Goal: Check status: Check status

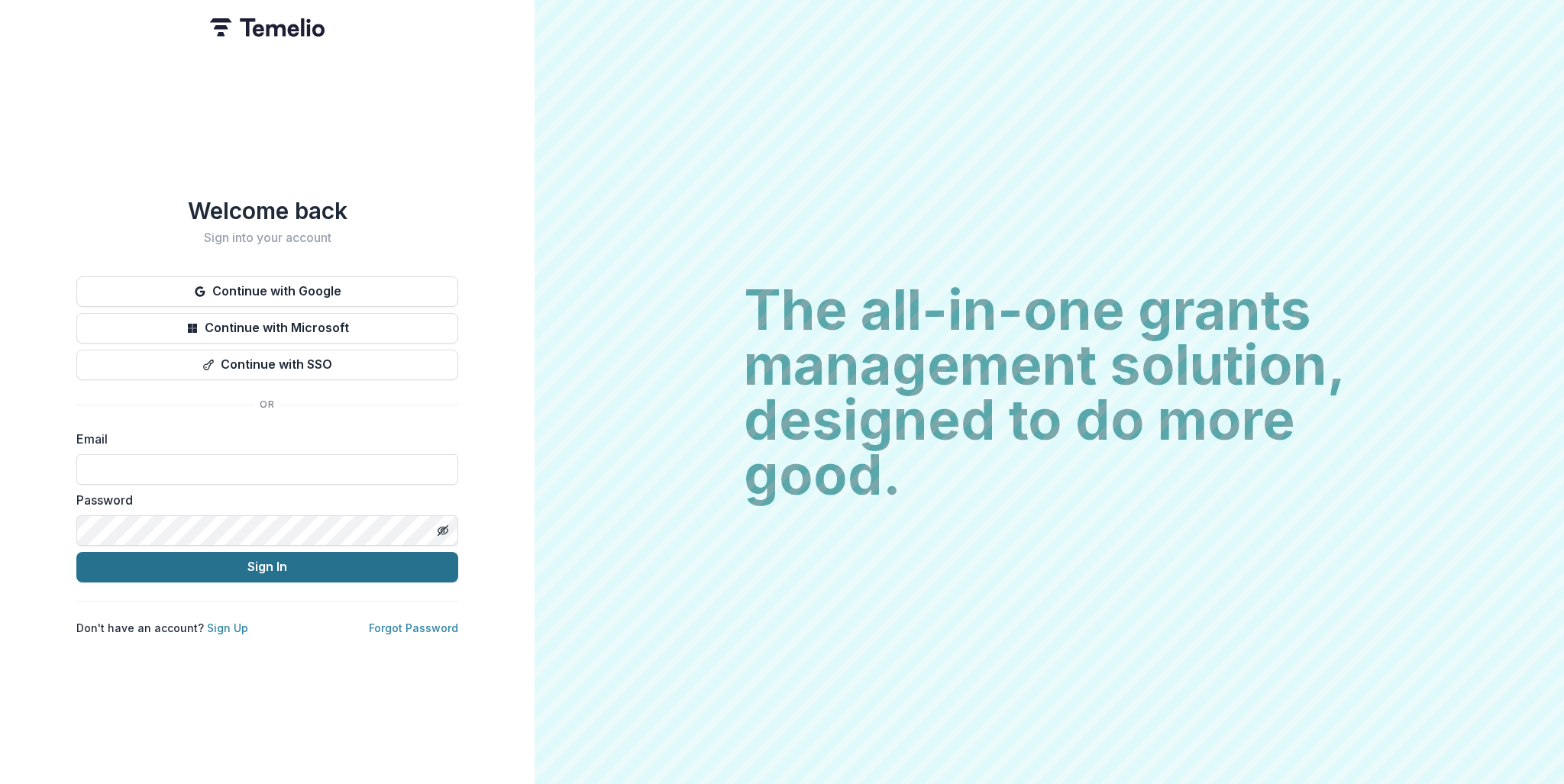
type input "**********"
click at [275, 564] on button "Sign In" at bounding box center [267, 566] width 382 height 31
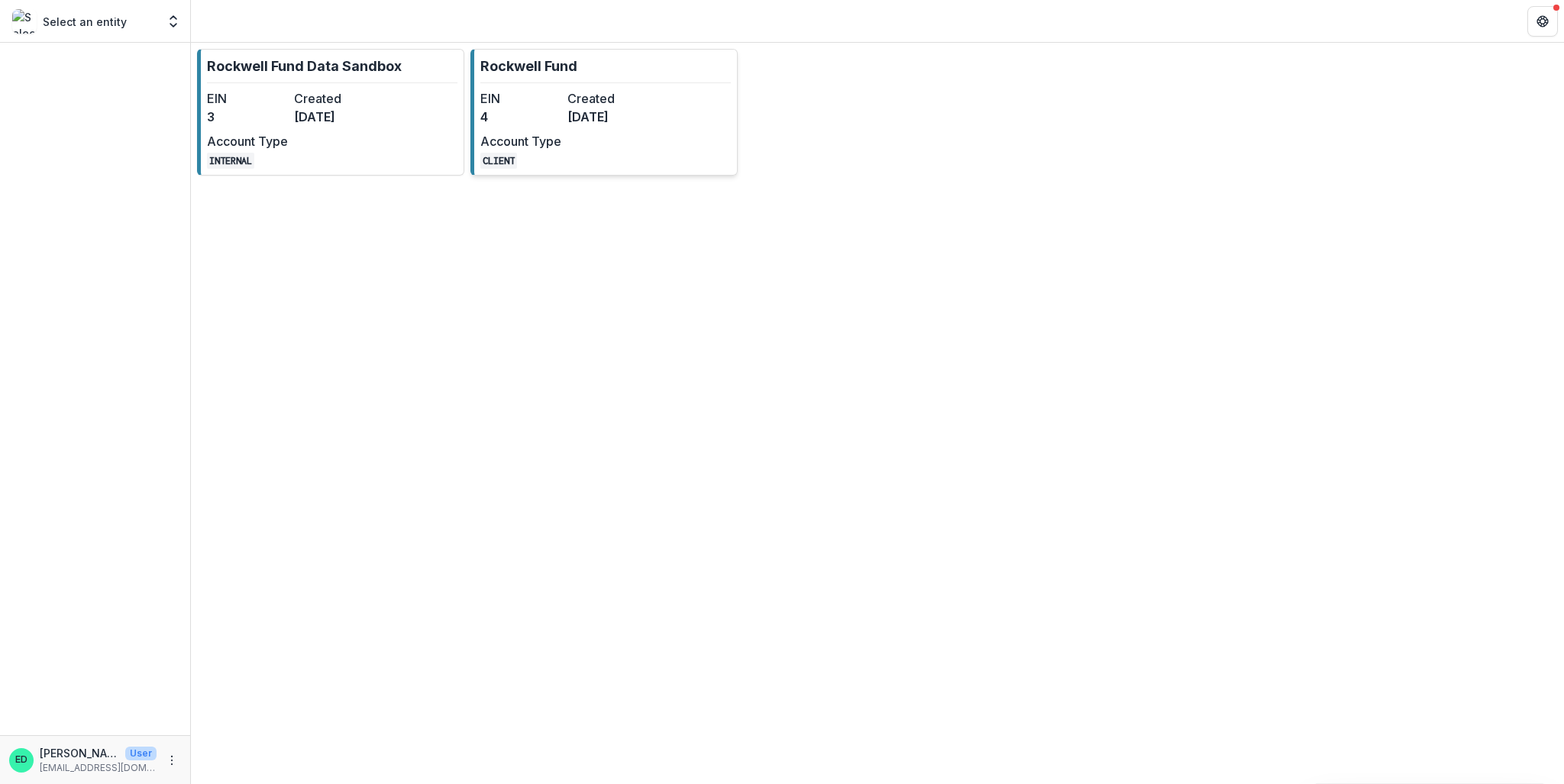
click at [562, 100] on div "EIN 4 Created [DATE] Account Type CLIENT" at bounding box center [564, 128] width 168 height 80
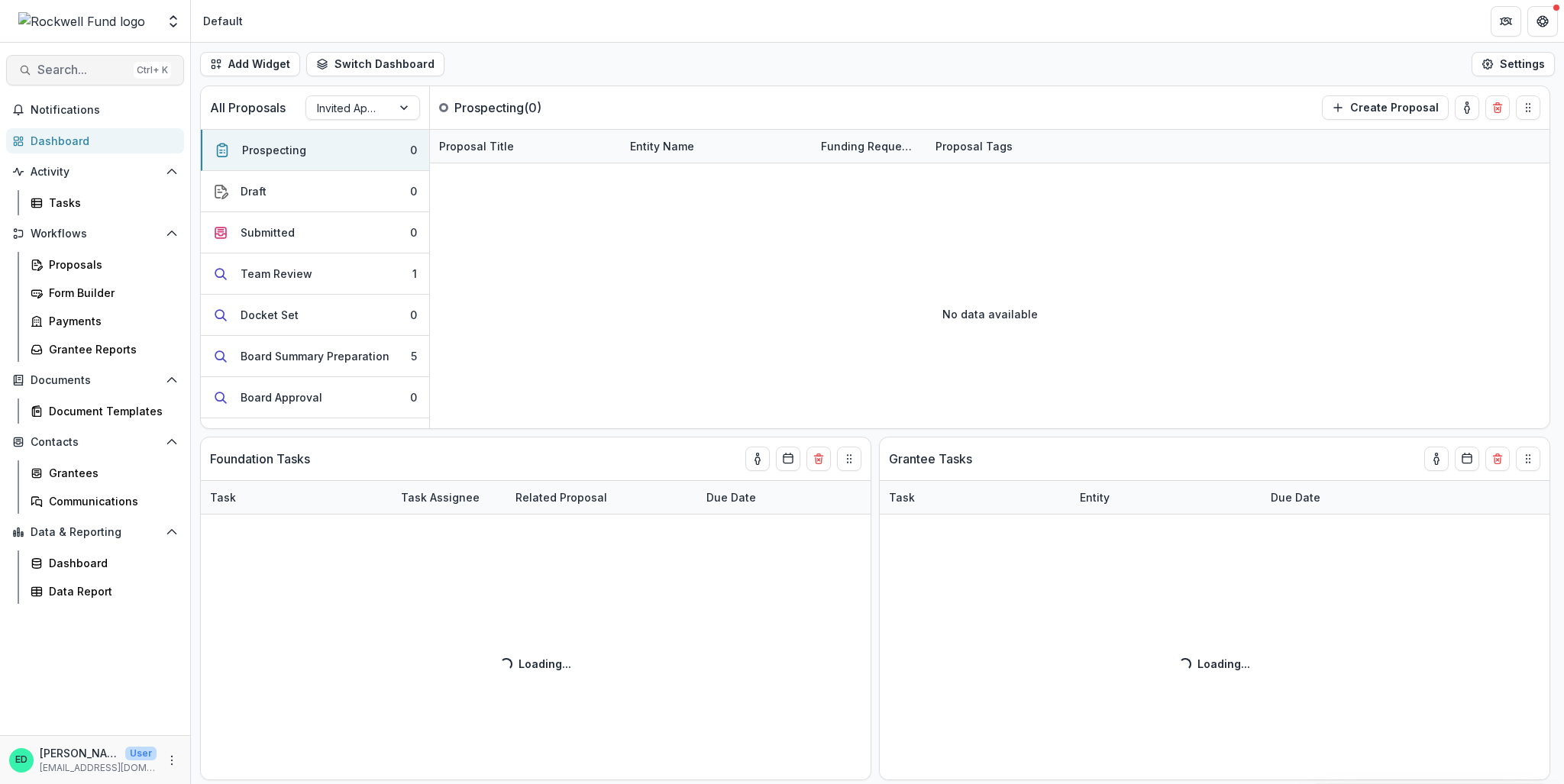
click at [115, 65] on span "Search..." at bounding box center [82, 70] width 90 height 15
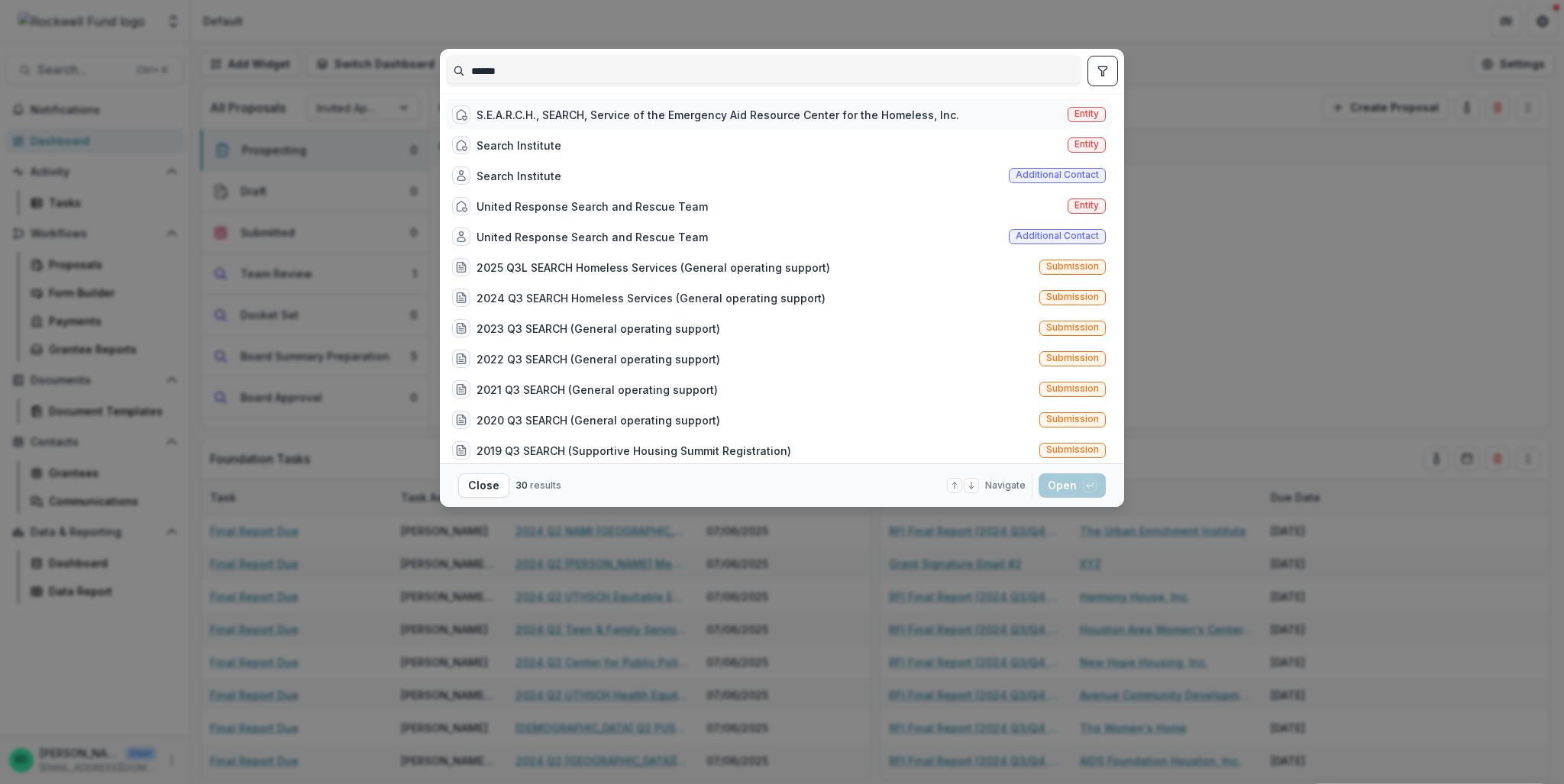
type input "******"
click at [552, 120] on div "S.E.A.R.C.H., SEARCH, Service of the Emergency Aid Resource Center for the Home…" at bounding box center [718, 114] width 483 height 16
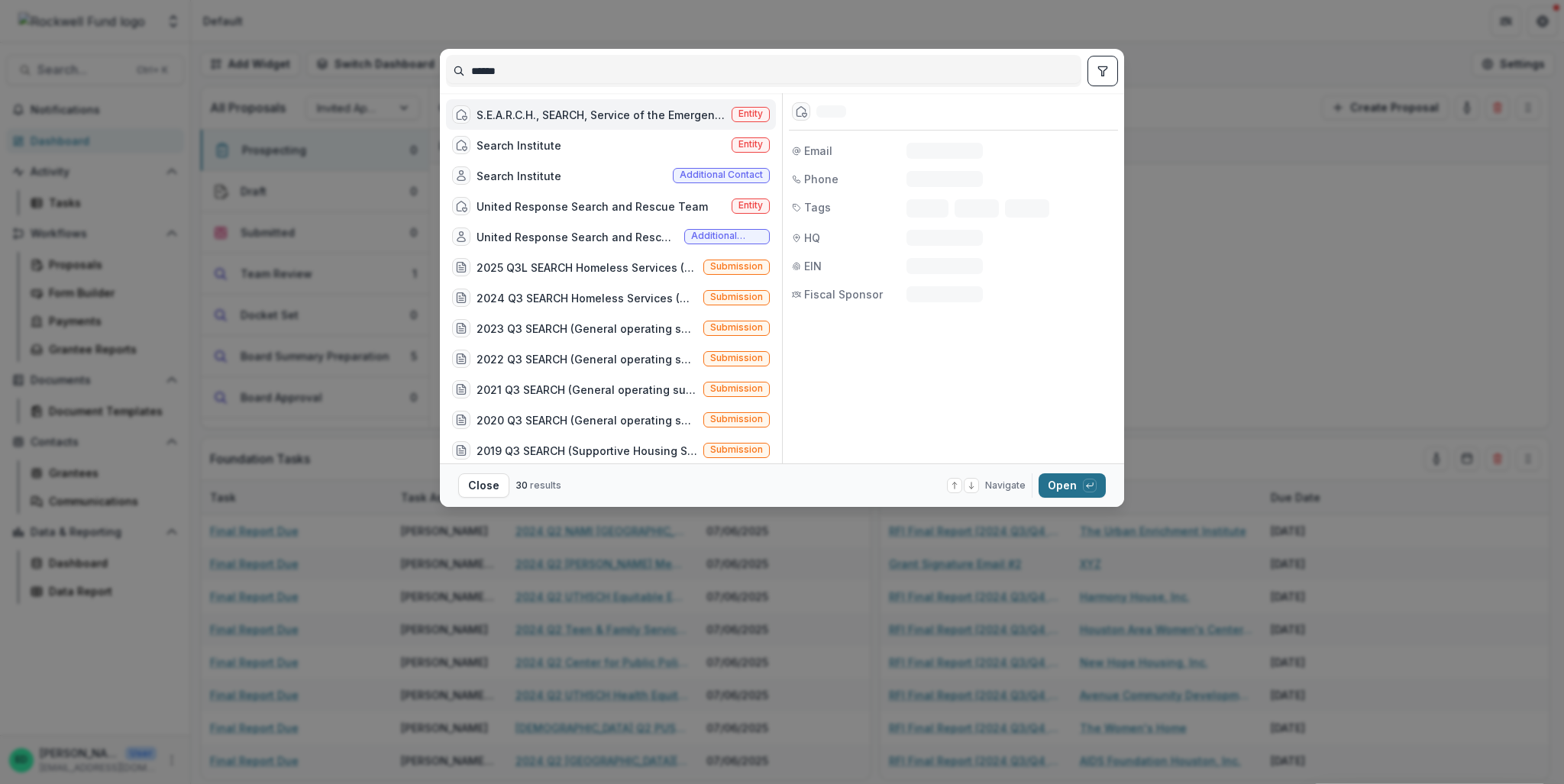
click at [1078, 480] on button "Open with enter key" at bounding box center [1072, 486] width 67 height 24
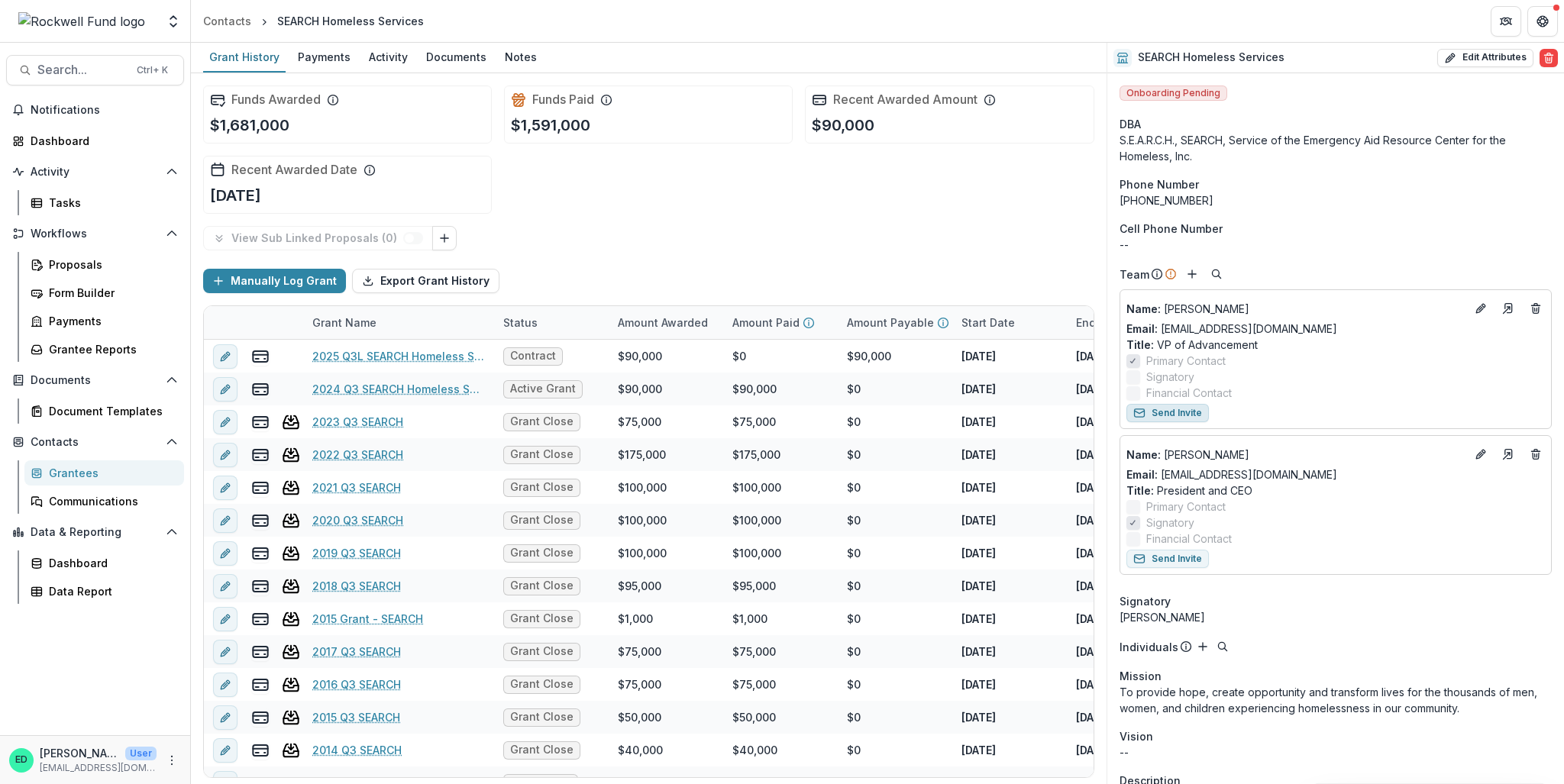
click at [1178, 414] on button "Send Invite" at bounding box center [1167, 413] width 82 height 18
click at [1188, 94] on span "Onboarding Pending" at bounding box center [1172, 93] width 108 height 15
click at [1499, 63] on button "Edit Attributes" at bounding box center [1485, 58] width 96 height 18
select select
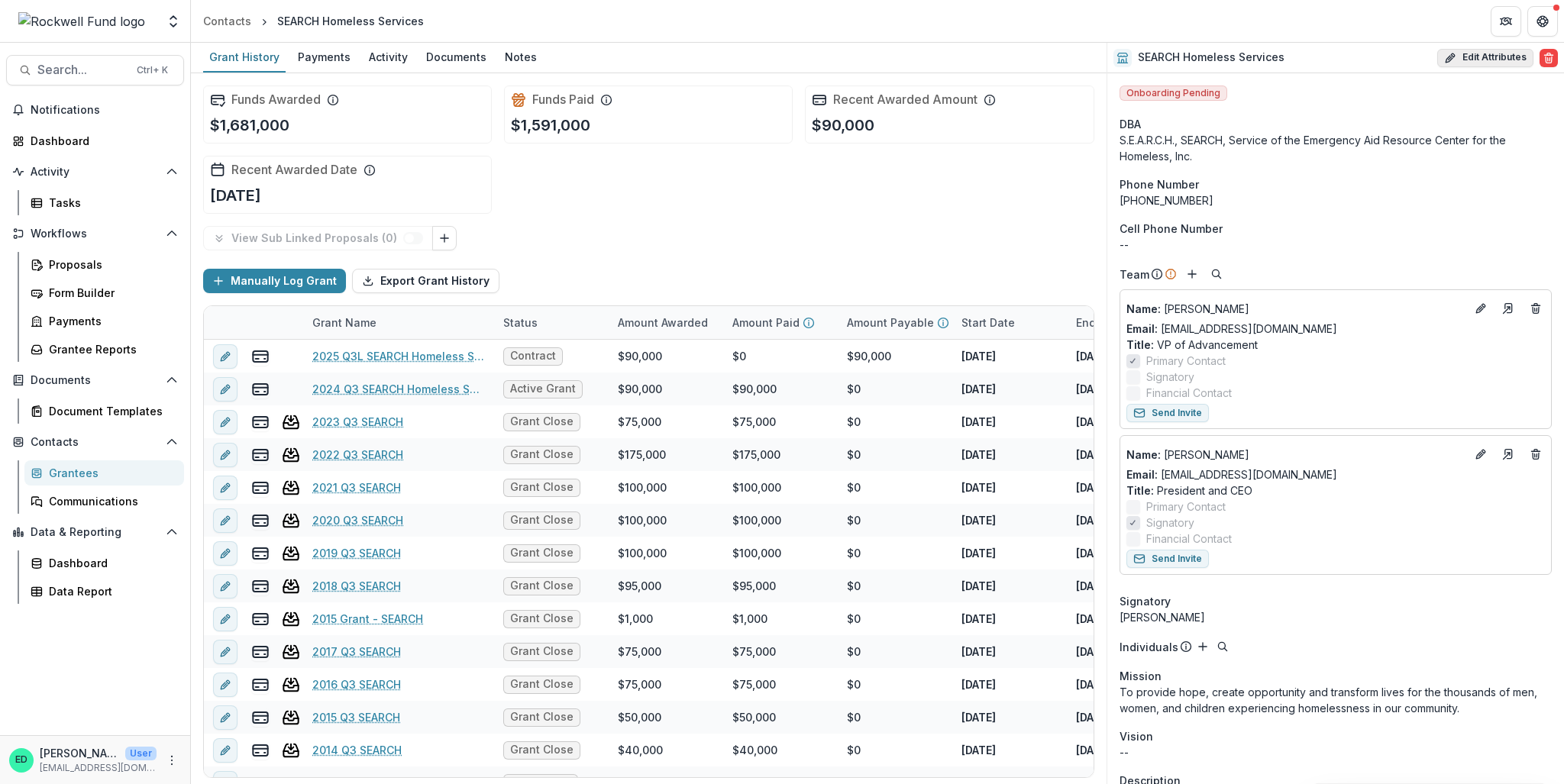
select select
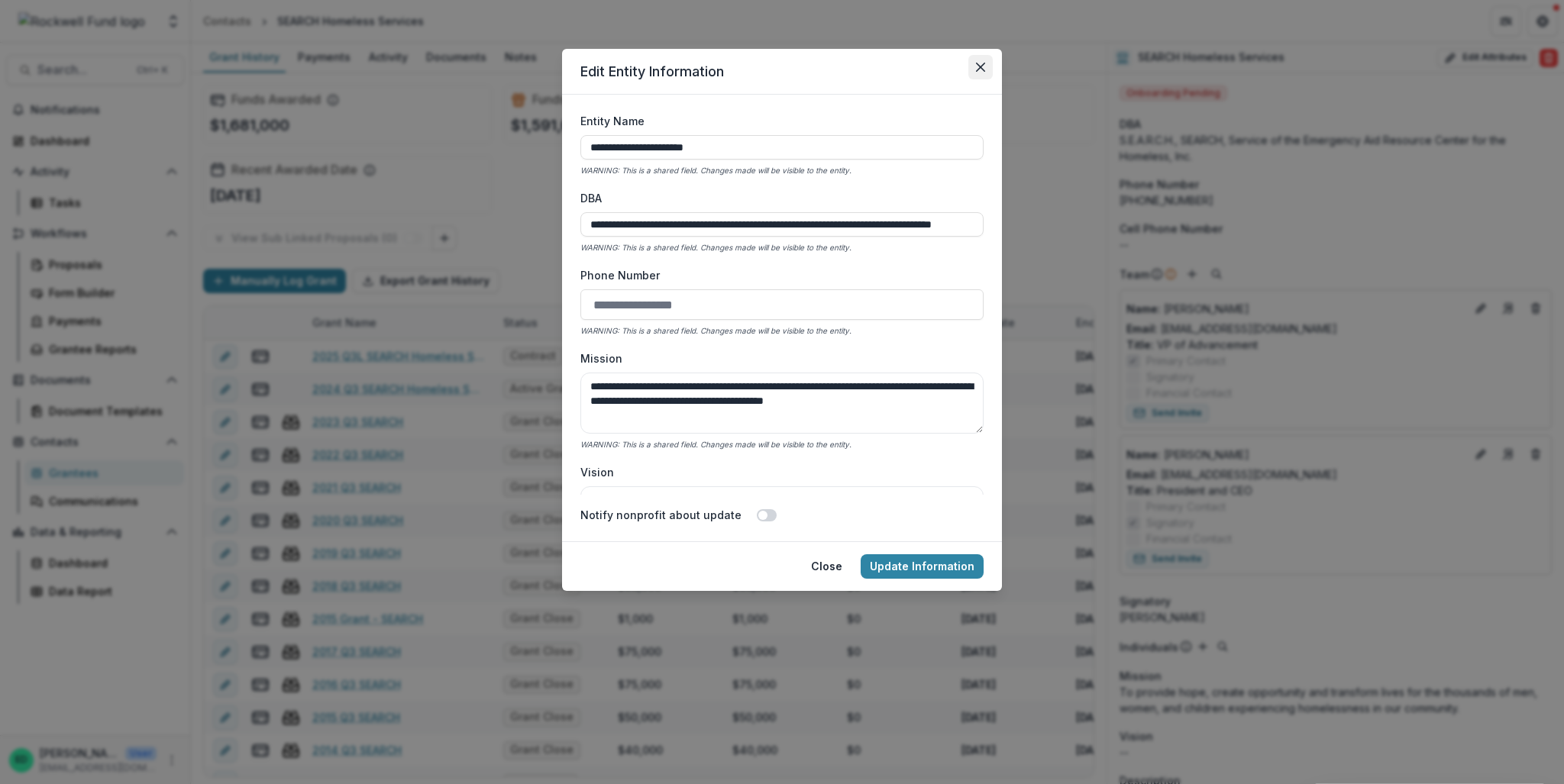
click at [984, 63] on icon "Close" at bounding box center [980, 67] width 9 height 9
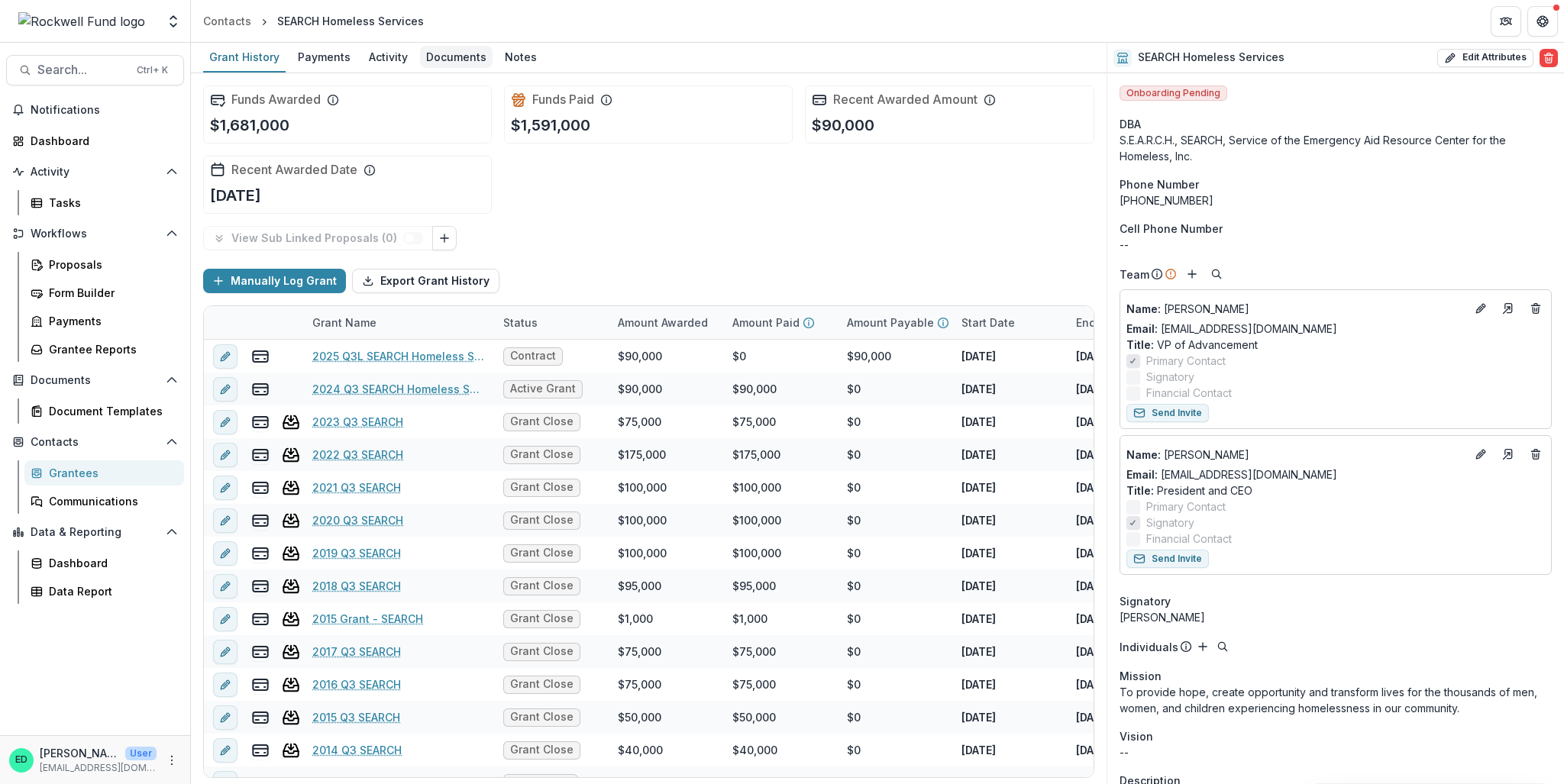
click at [451, 64] on div "Documents" at bounding box center [455, 56] width 73 height 22
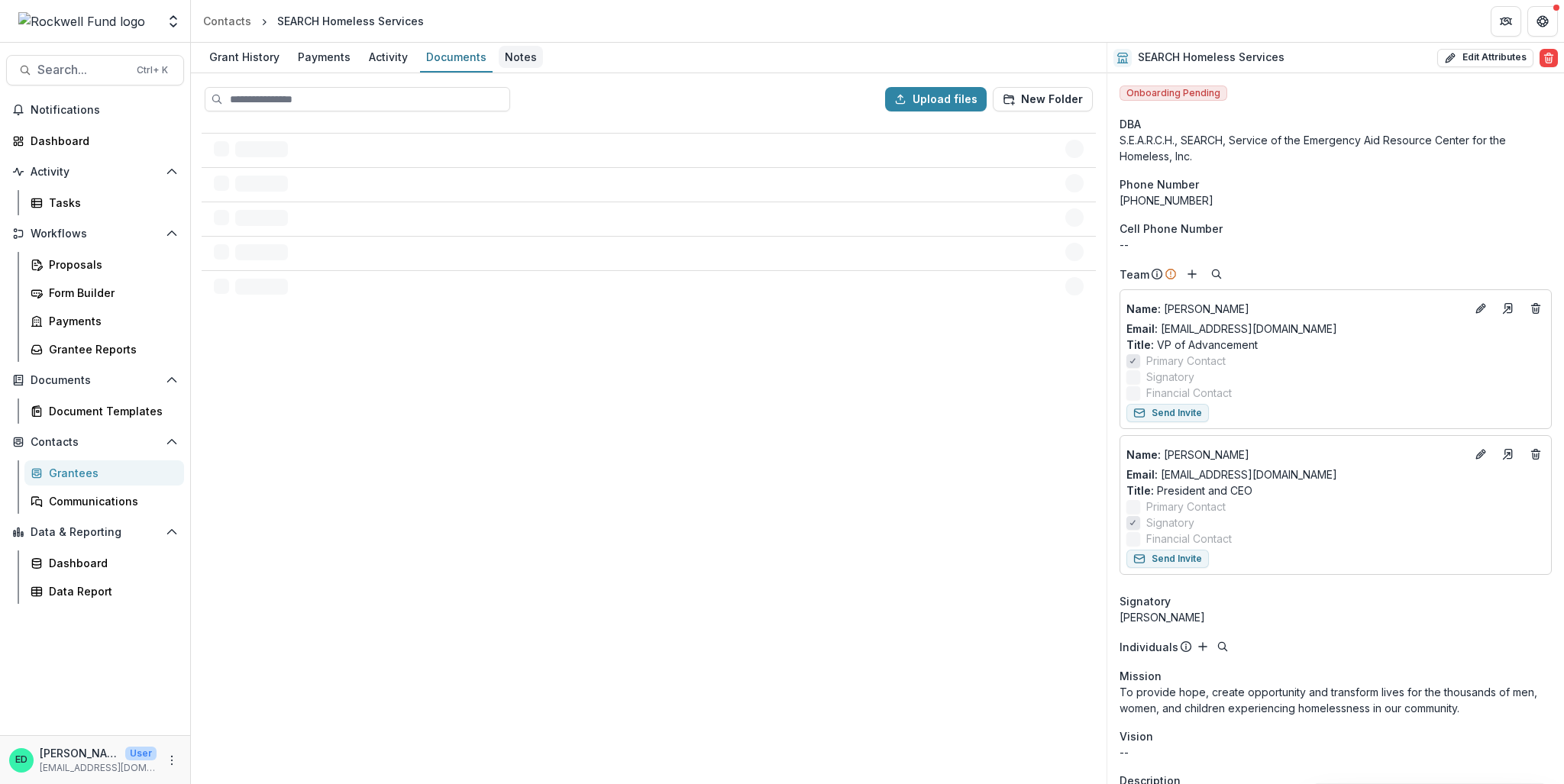
click at [504, 59] on div "Notes" at bounding box center [520, 56] width 45 height 22
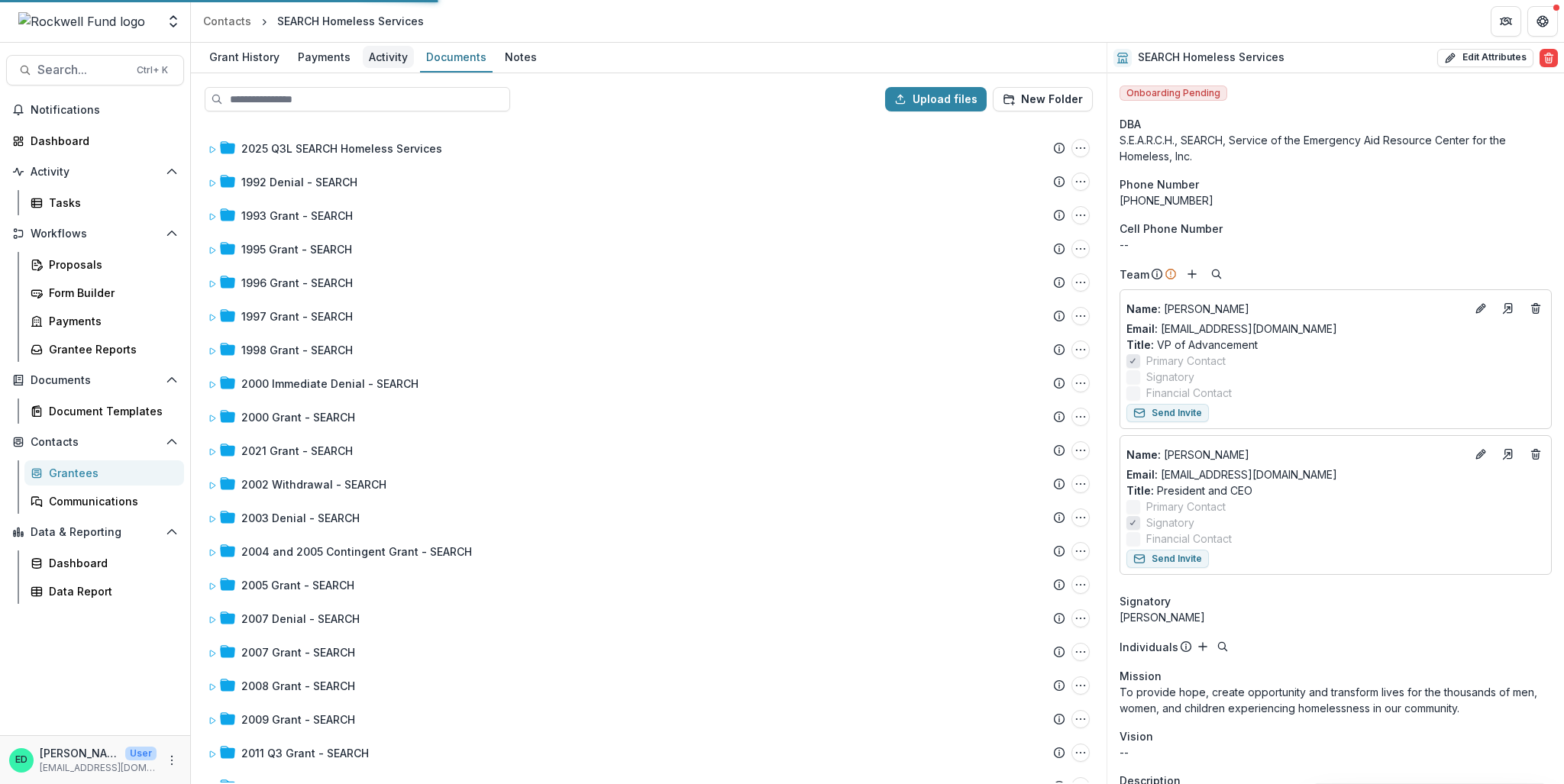
click at [376, 52] on div "Activity" at bounding box center [388, 56] width 52 height 22
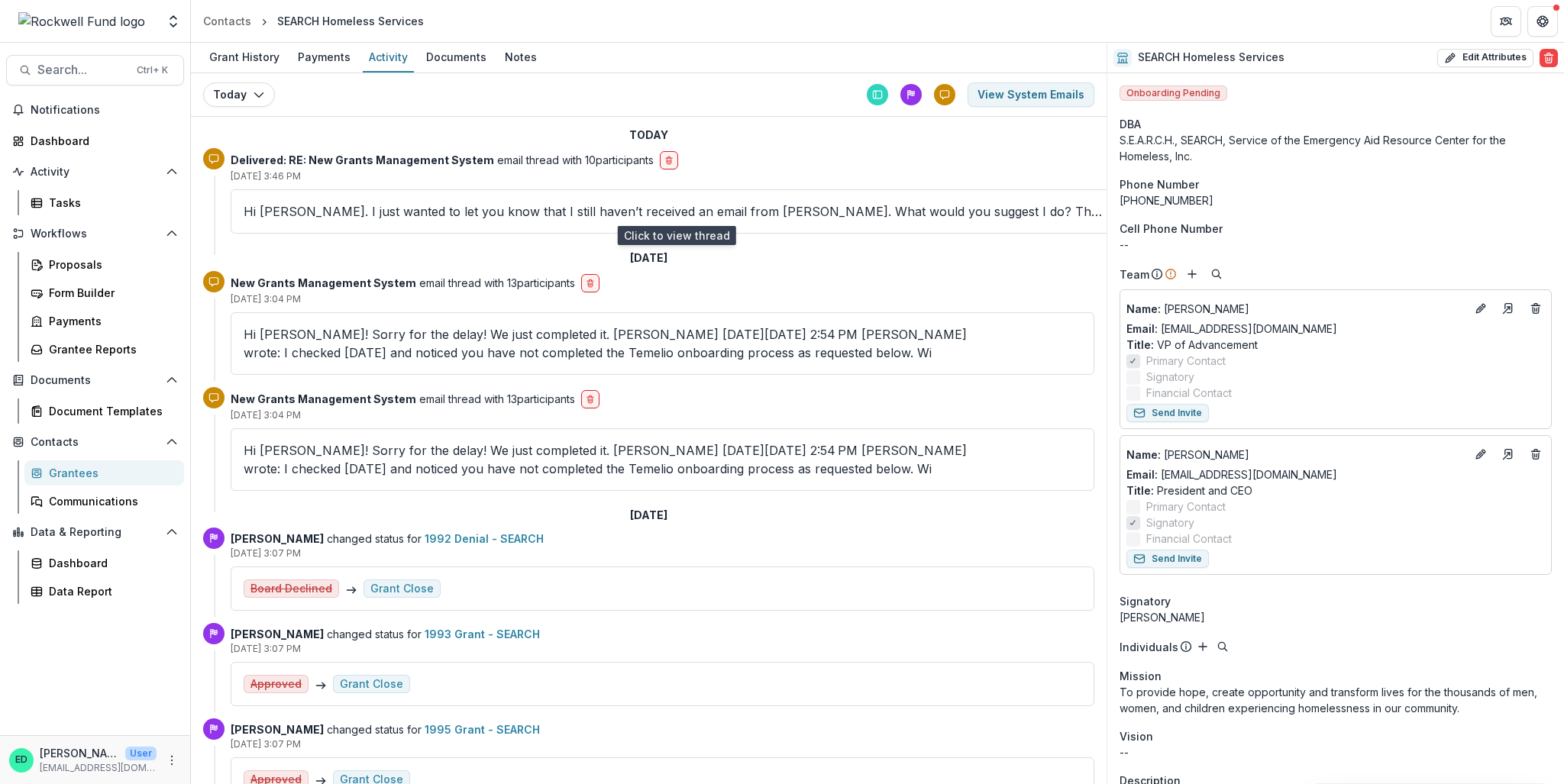
click at [420, 208] on p "Hi [PERSON_NAME]. I just wanted to let you know that I still haven’t received a…" at bounding box center [677, 211] width 865 height 18
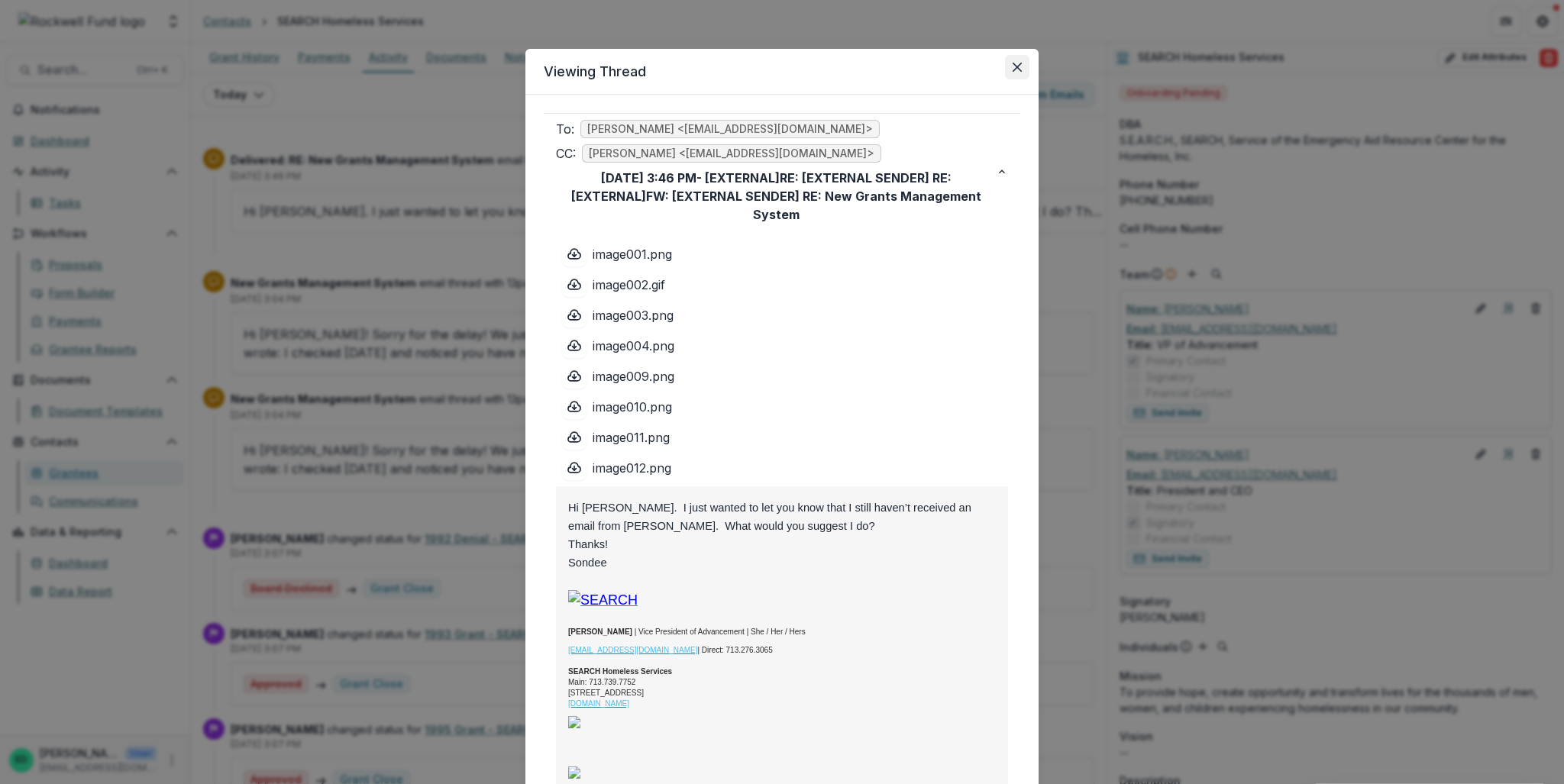
click at [1012, 66] on icon "Close" at bounding box center [1017, 67] width 9 height 9
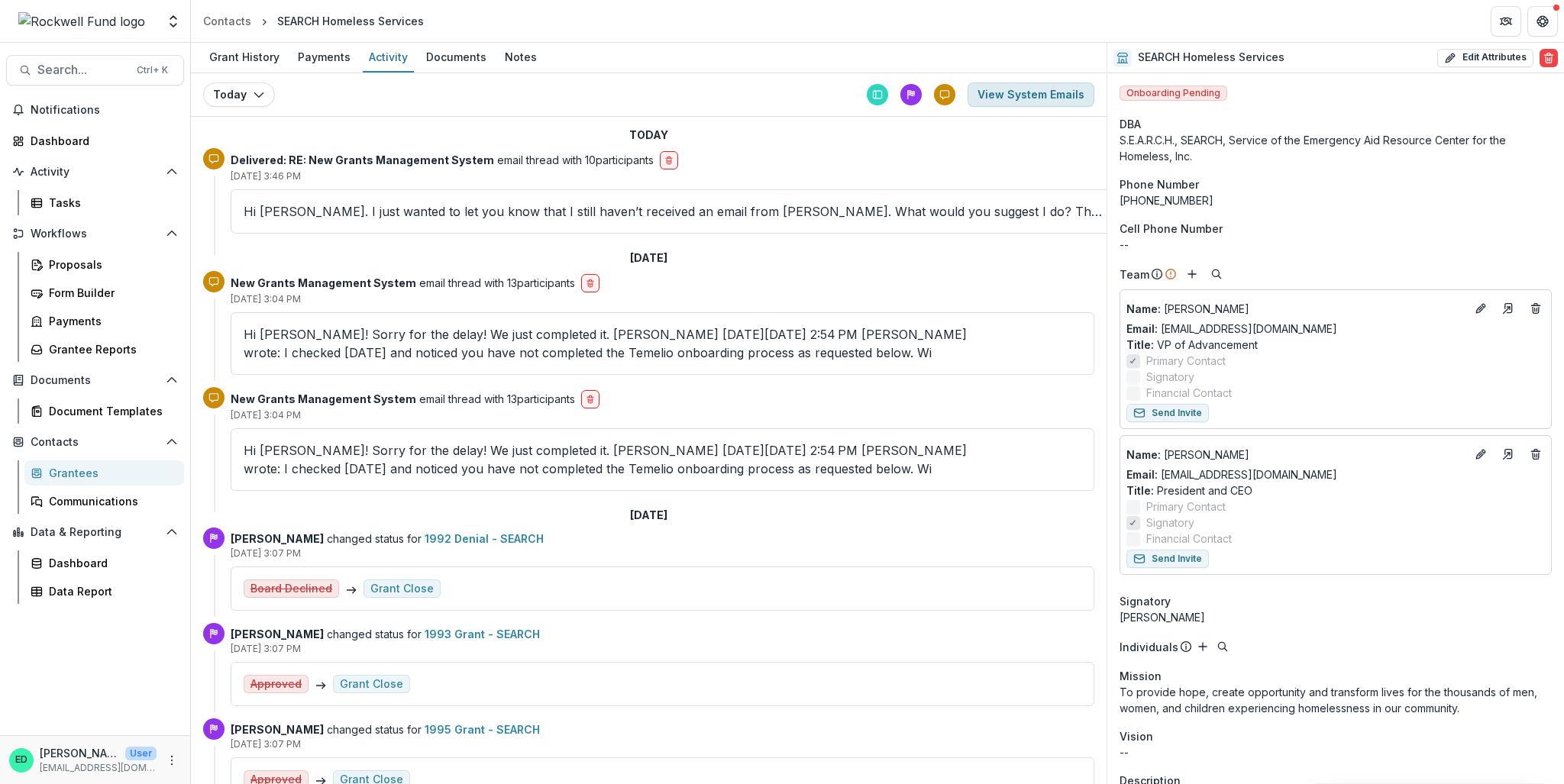
click at [992, 88] on button "View System Emails" at bounding box center [1031, 94] width 127 height 24
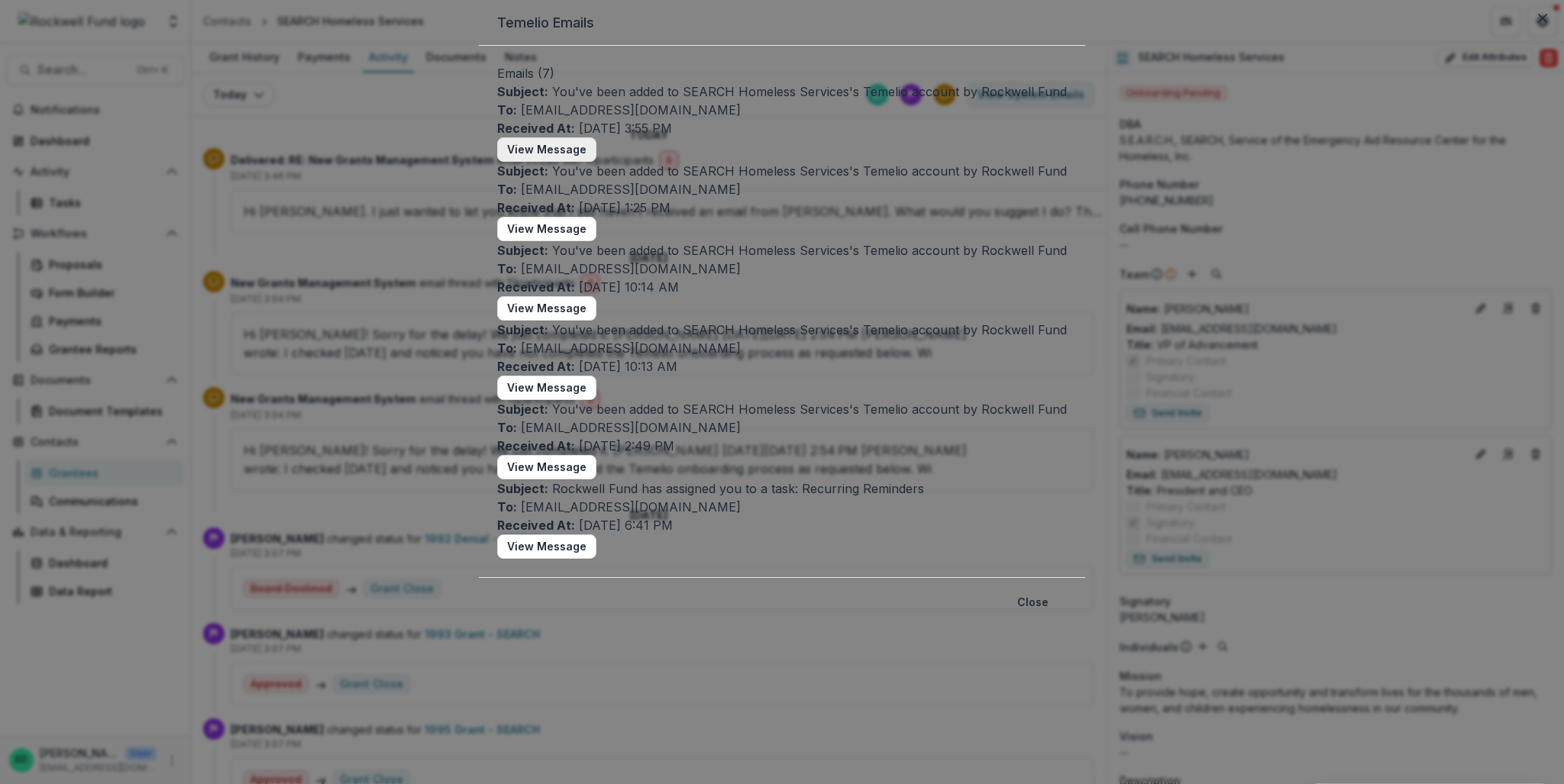
click at [569, 162] on button "View Message" at bounding box center [547, 149] width 100 height 24
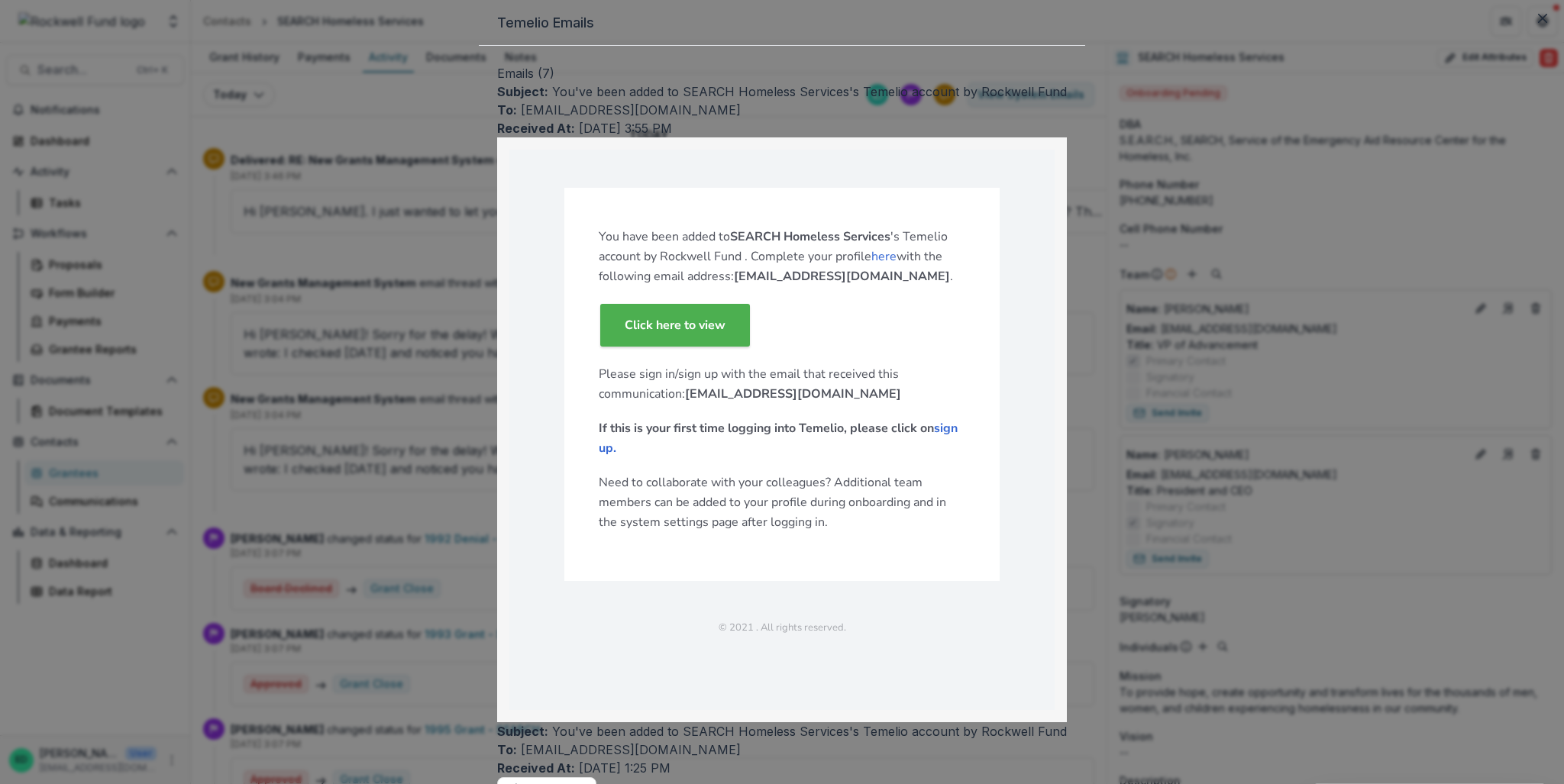
scroll to position [153, 0]
drag, startPoint x: 675, startPoint y: 239, endPoint x: 820, endPoint y: 211, distance: 147.7
click at [820, 301] on p "Click here to view" at bounding box center [782, 325] width 366 height 49
drag, startPoint x: 658, startPoint y: 232, endPoint x: 851, endPoint y: 244, distance: 193.4
click at [850, 301] on p "Click here to view" at bounding box center [782, 325] width 366 height 49
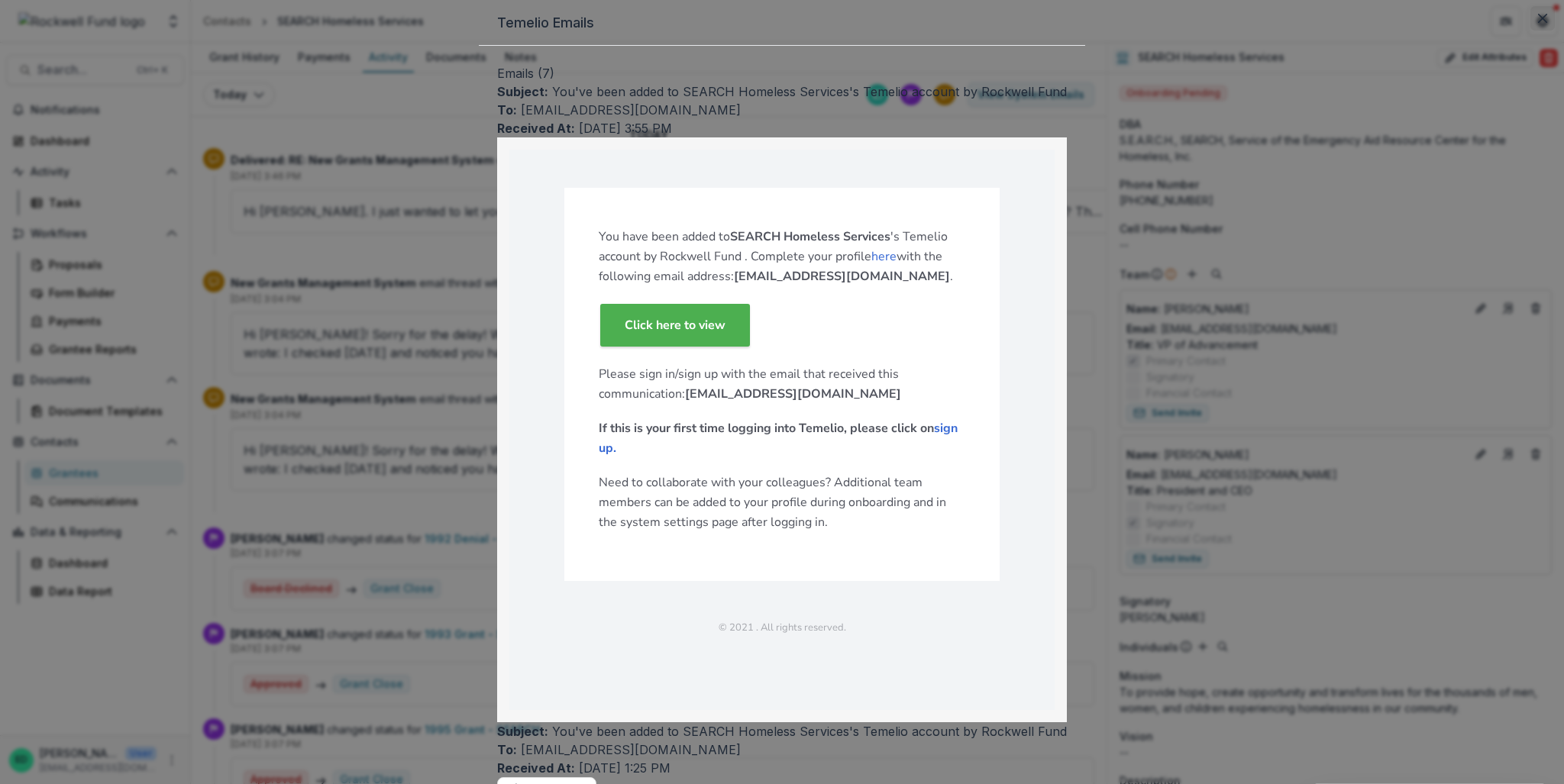
click at [1538, 23] on icon "Close" at bounding box center [1542, 18] width 9 height 9
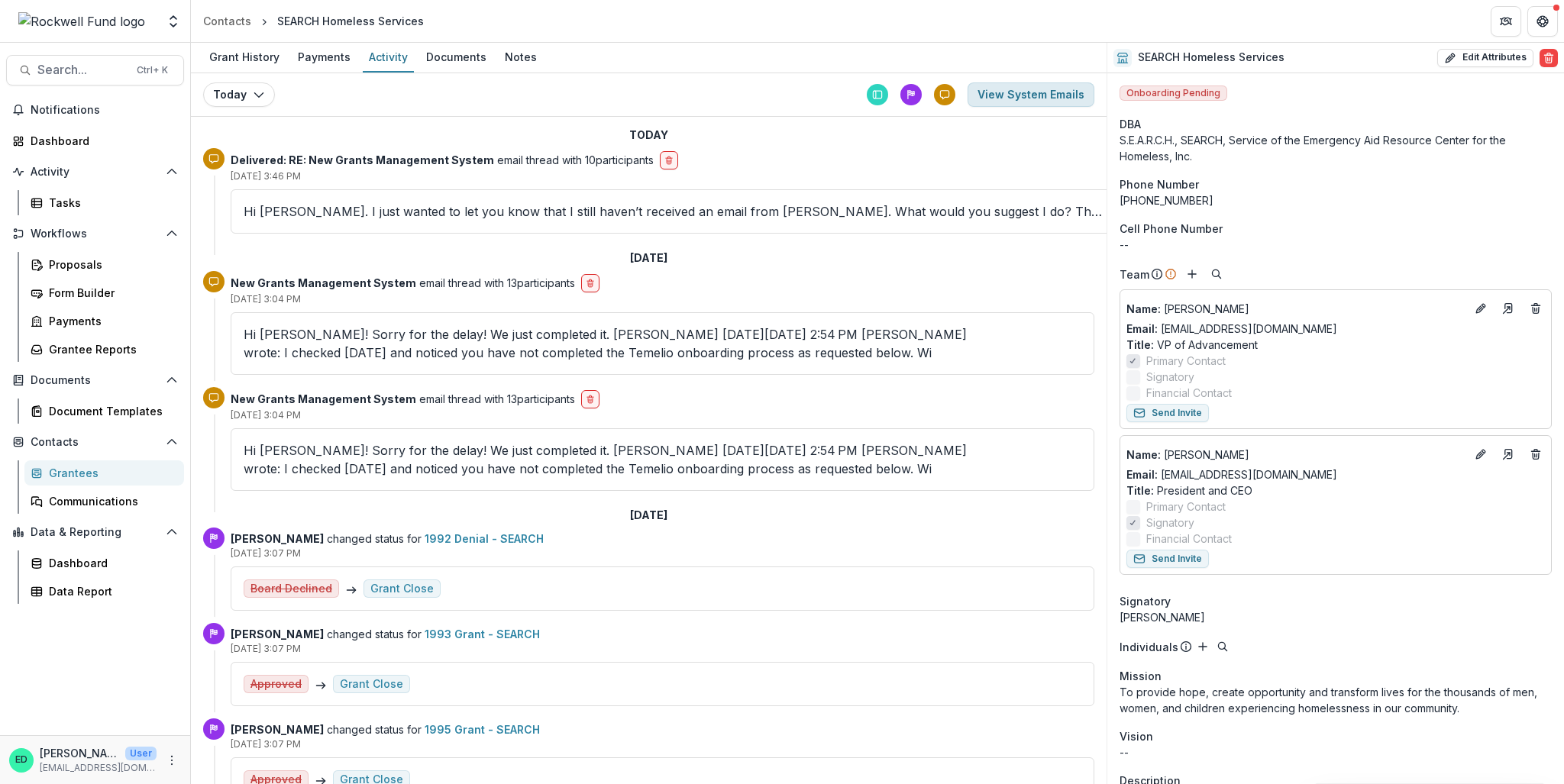
click at [1008, 94] on button "View System Emails" at bounding box center [1031, 94] width 127 height 24
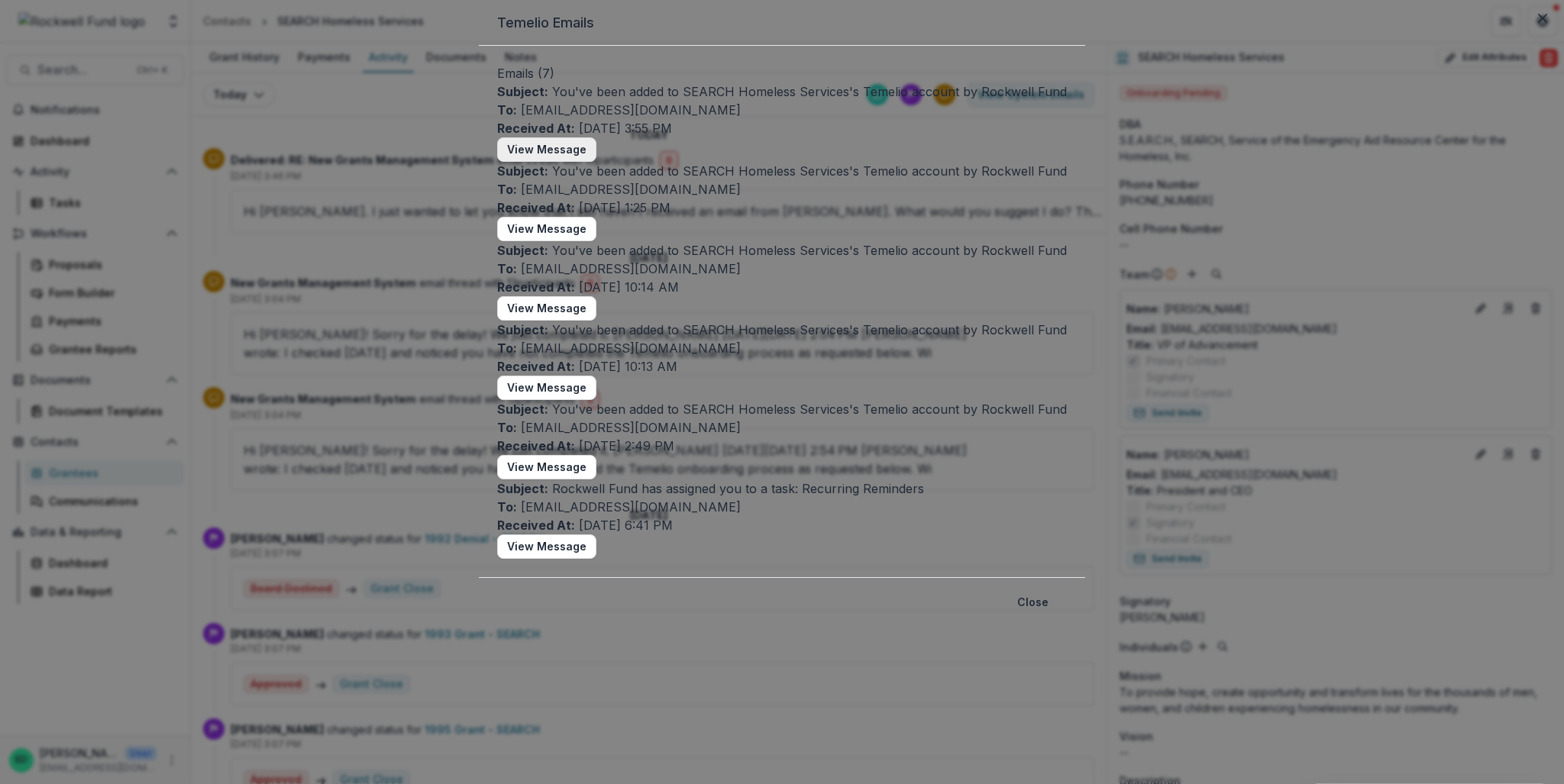
click at [582, 162] on button "View Message" at bounding box center [547, 149] width 100 height 24
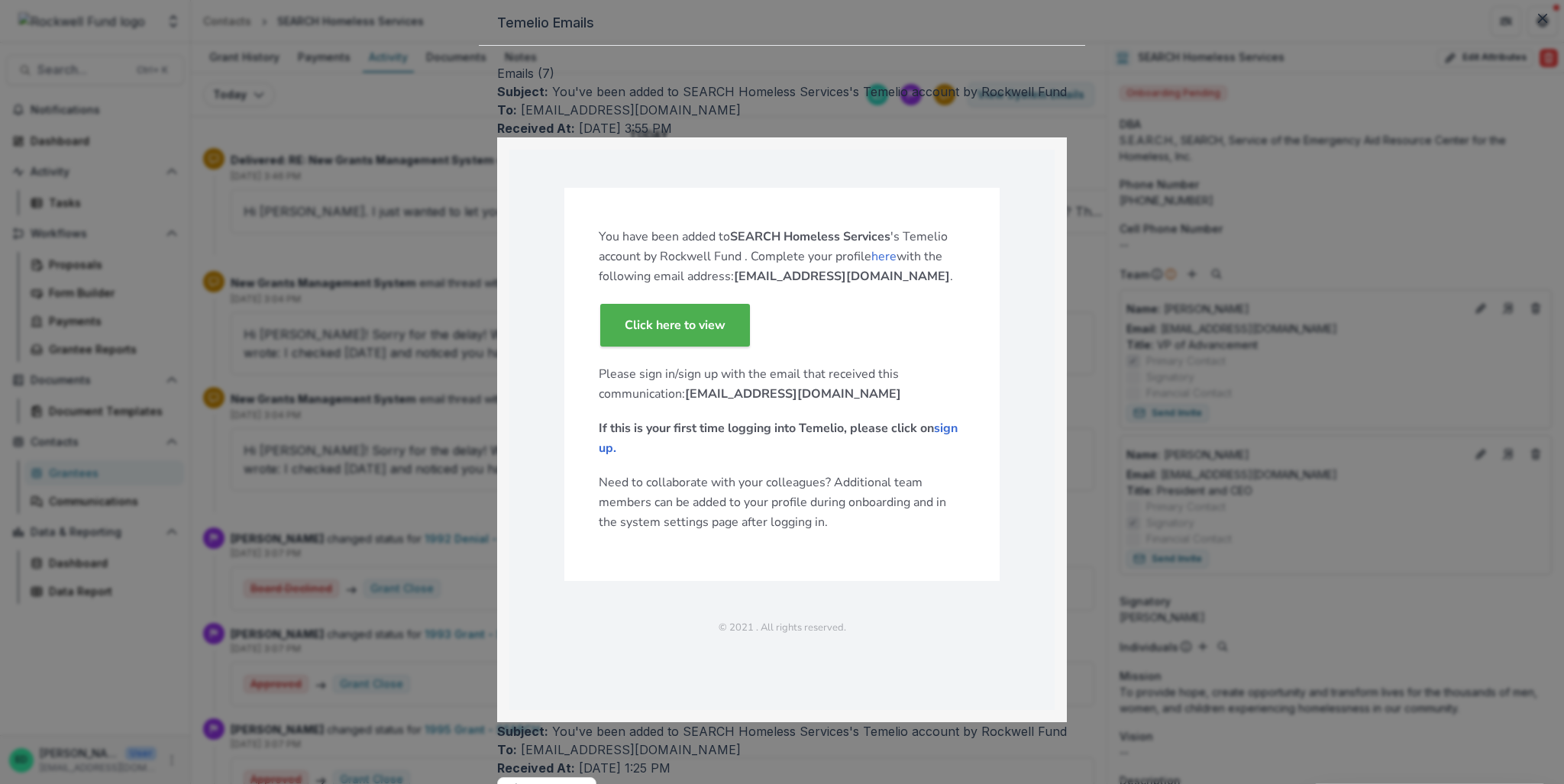
scroll to position [135, 0]
click at [1538, 23] on icon "Close" at bounding box center [1542, 18] width 9 height 9
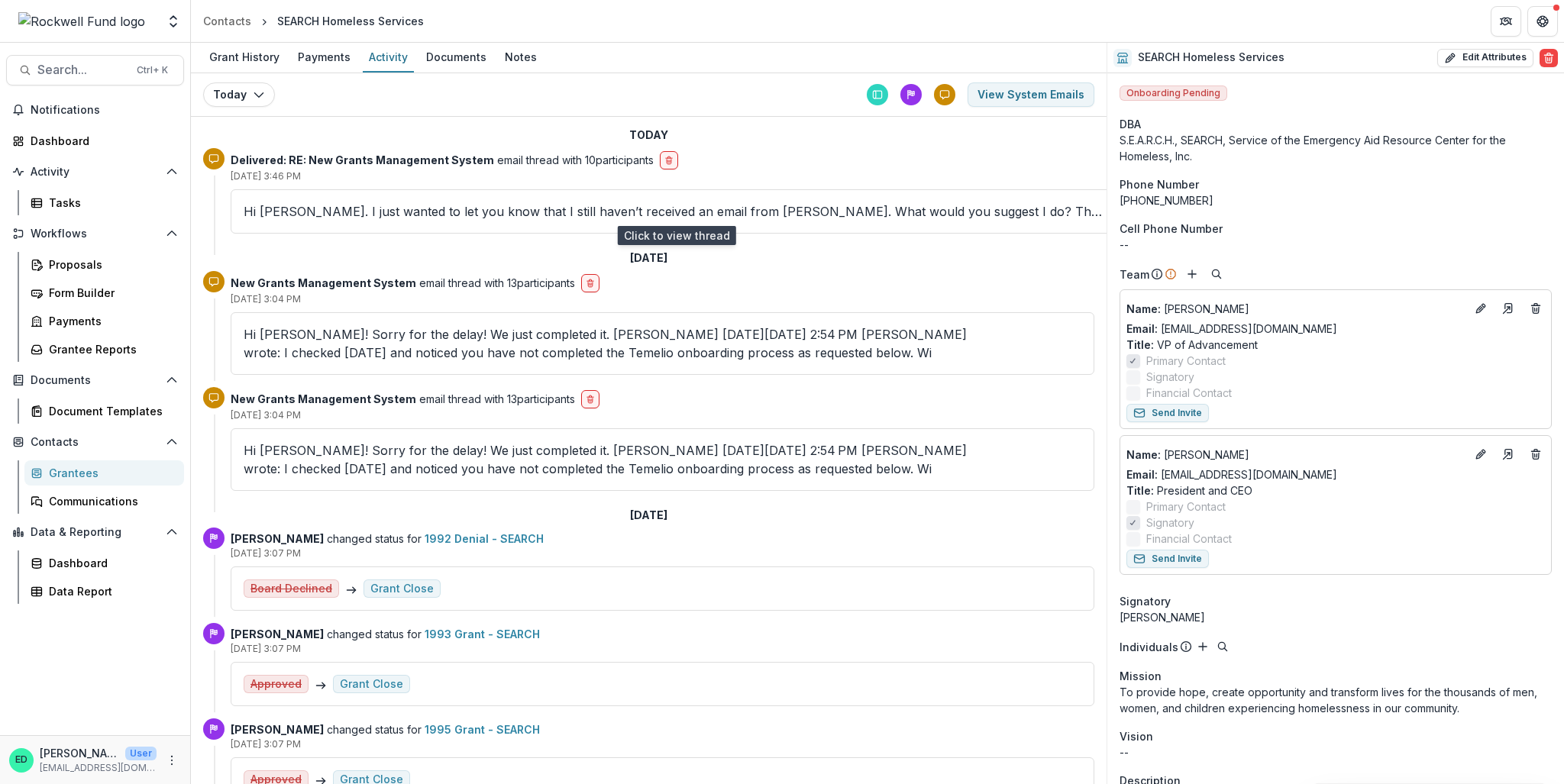
click at [396, 214] on p "Hi [PERSON_NAME]. I just wanted to let you know that I still haven’t received a…" at bounding box center [677, 211] width 865 height 18
click at [531, 161] on p "Delivered: RE: New Grants Management System email thread with 10 participants" at bounding box center [442, 160] width 423 height 16
